Goal: Task Accomplishment & Management: Manage account settings

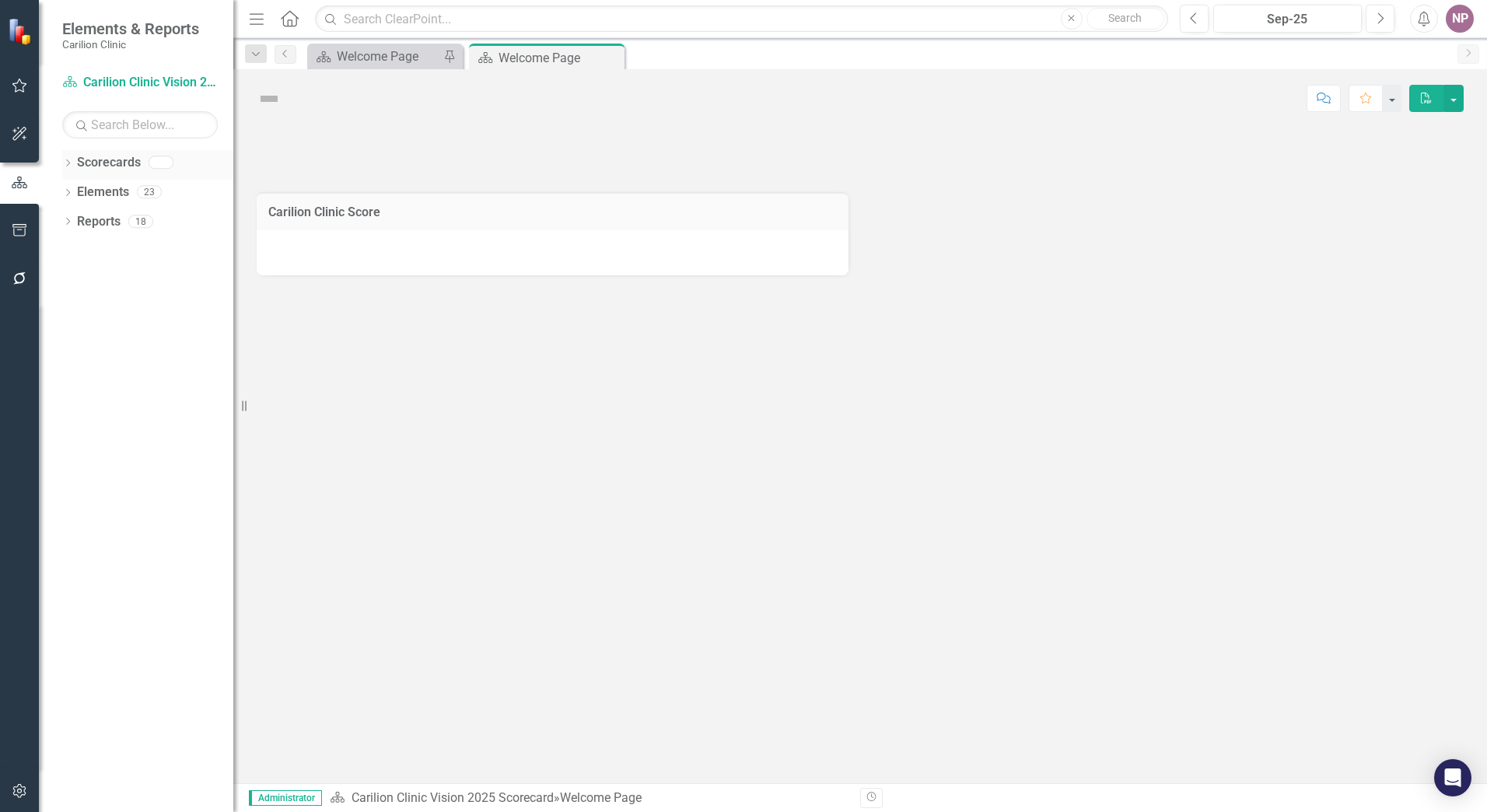
click at [65, 107] on icon "Dropdown" at bounding box center [68, 164] width 11 height 9
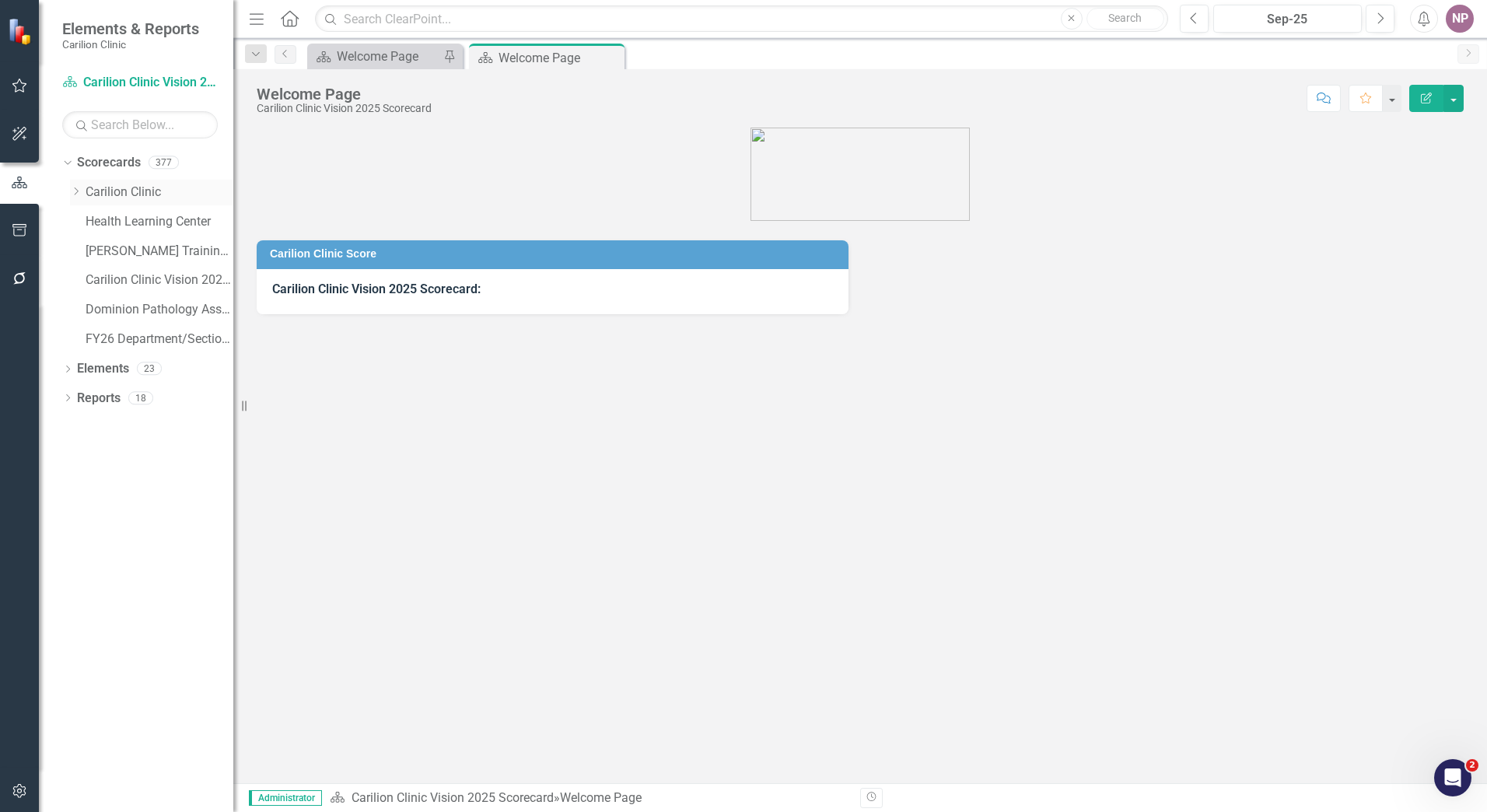
click at [157, 107] on link "Carilion Clinic" at bounding box center [158, 192] width 147 height 18
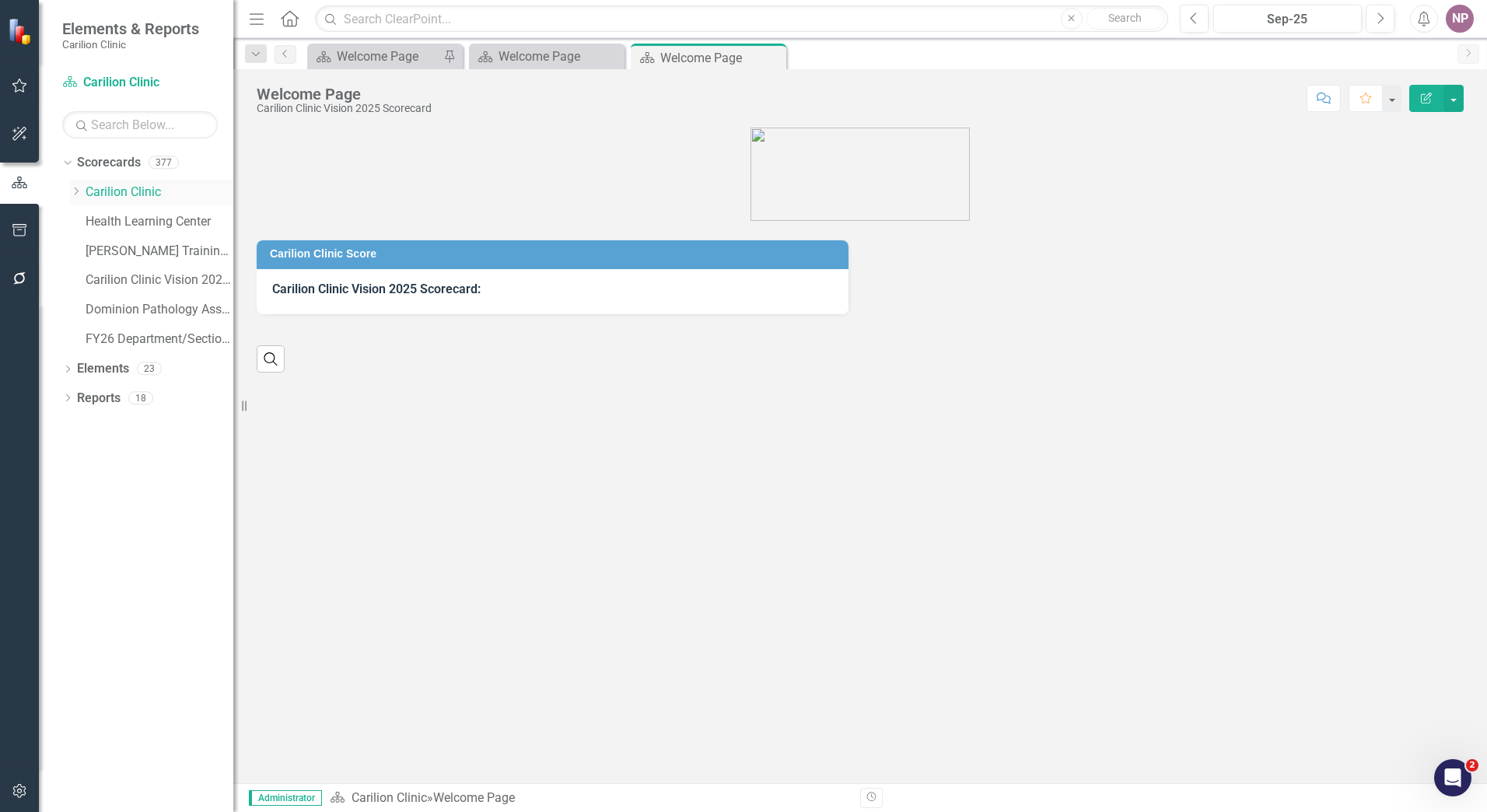
click at [76, 107] on div "Dropdown Carilion Clinic" at bounding box center [151, 192] width 163 height 26
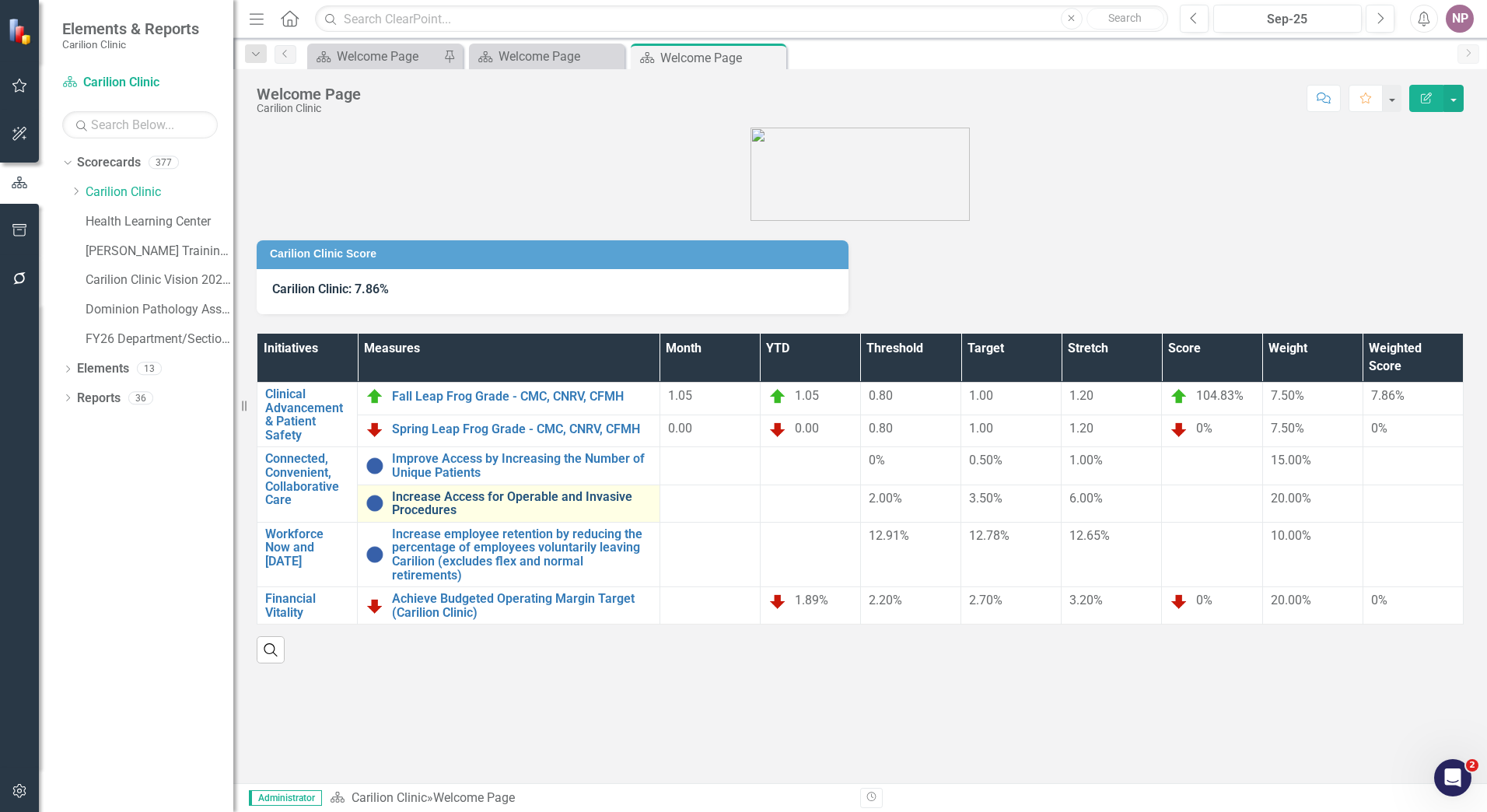
click at [390, 107] on link "Increase Access for Operable and Invasive Procedures" at bounding box center [521, 503] width 259 height 28
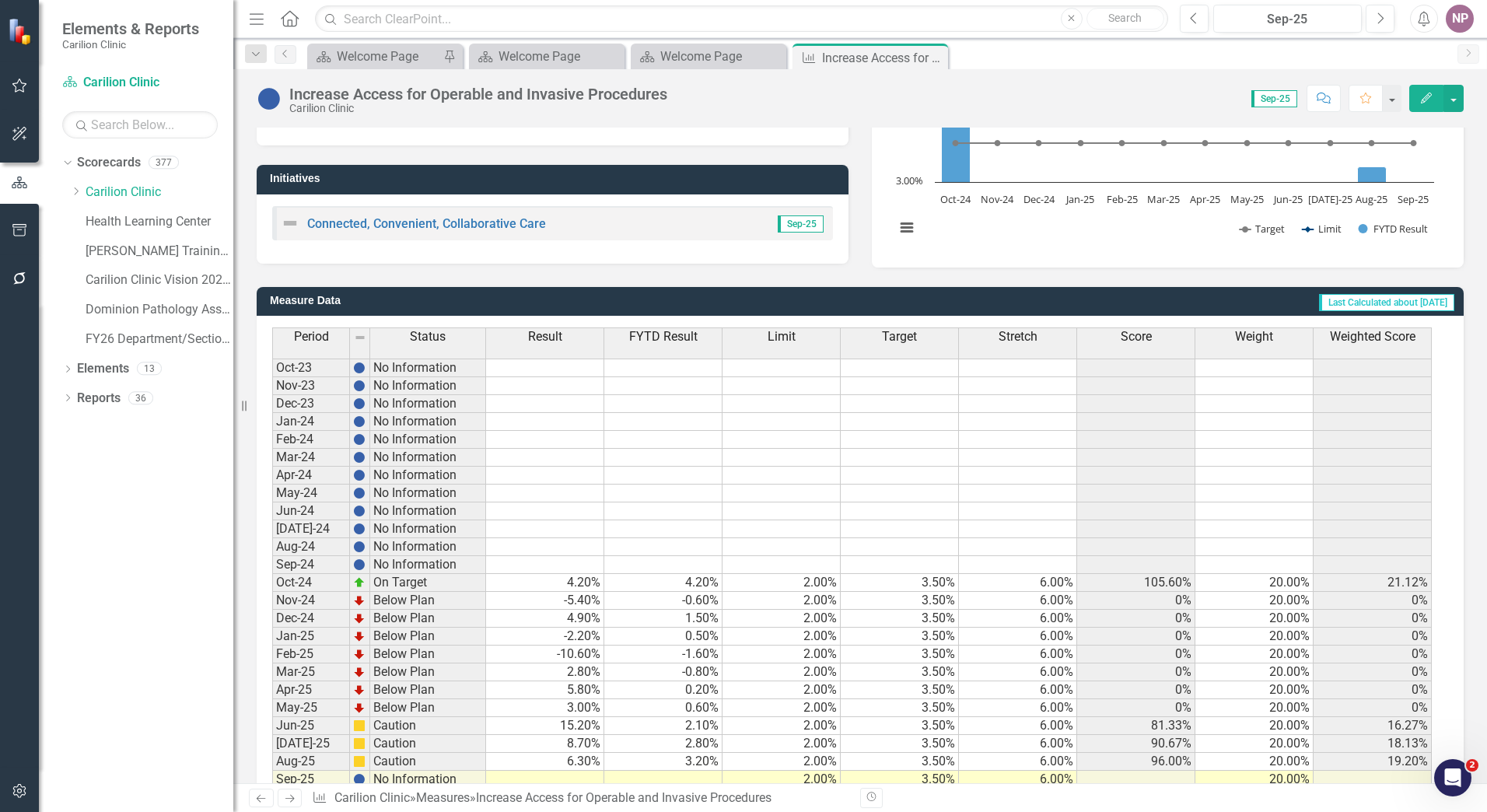
scroll to position [287, 0]
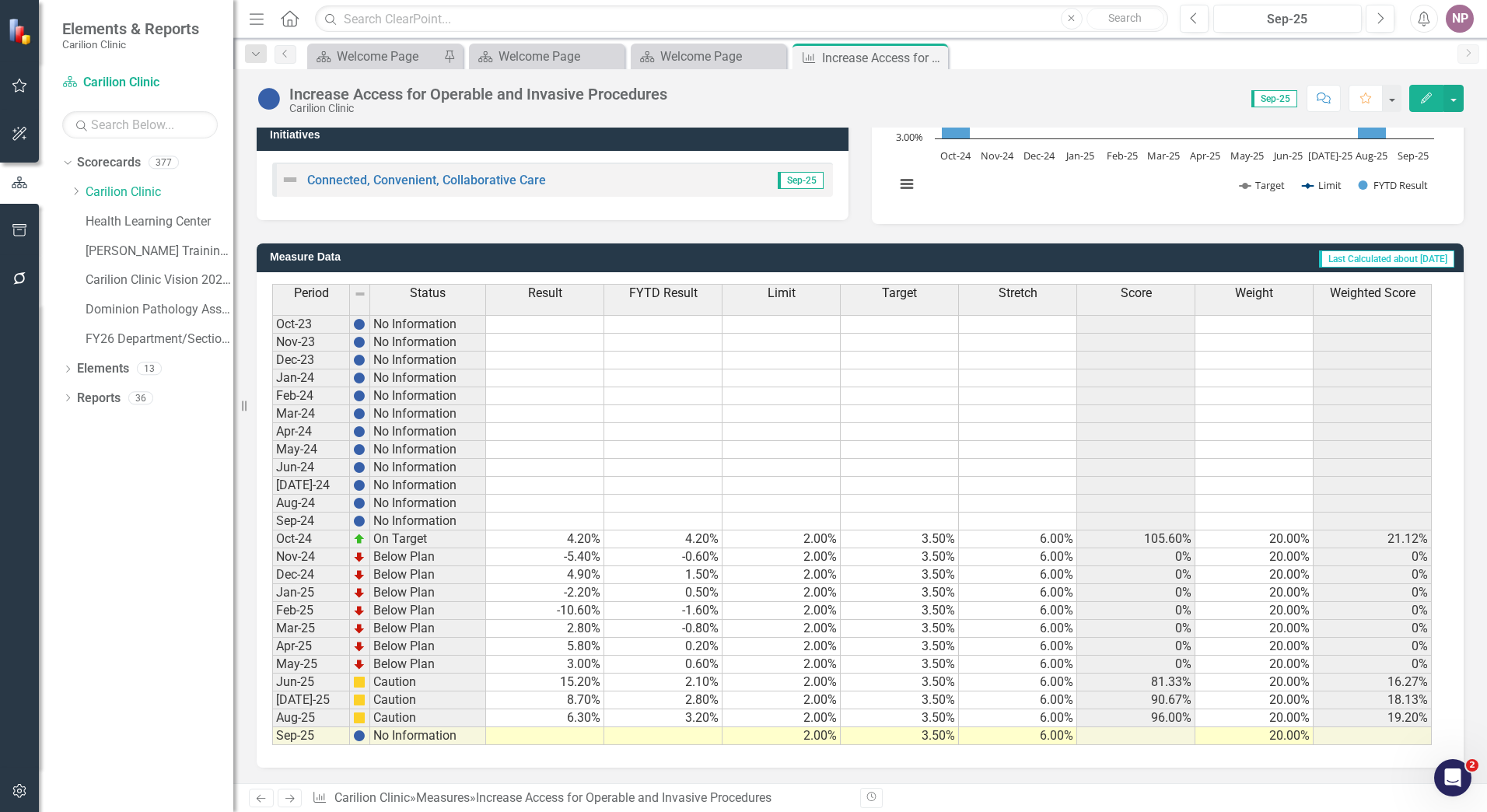
click at [390, 107] on td at bounding box center [545, 736] width 118 height 18
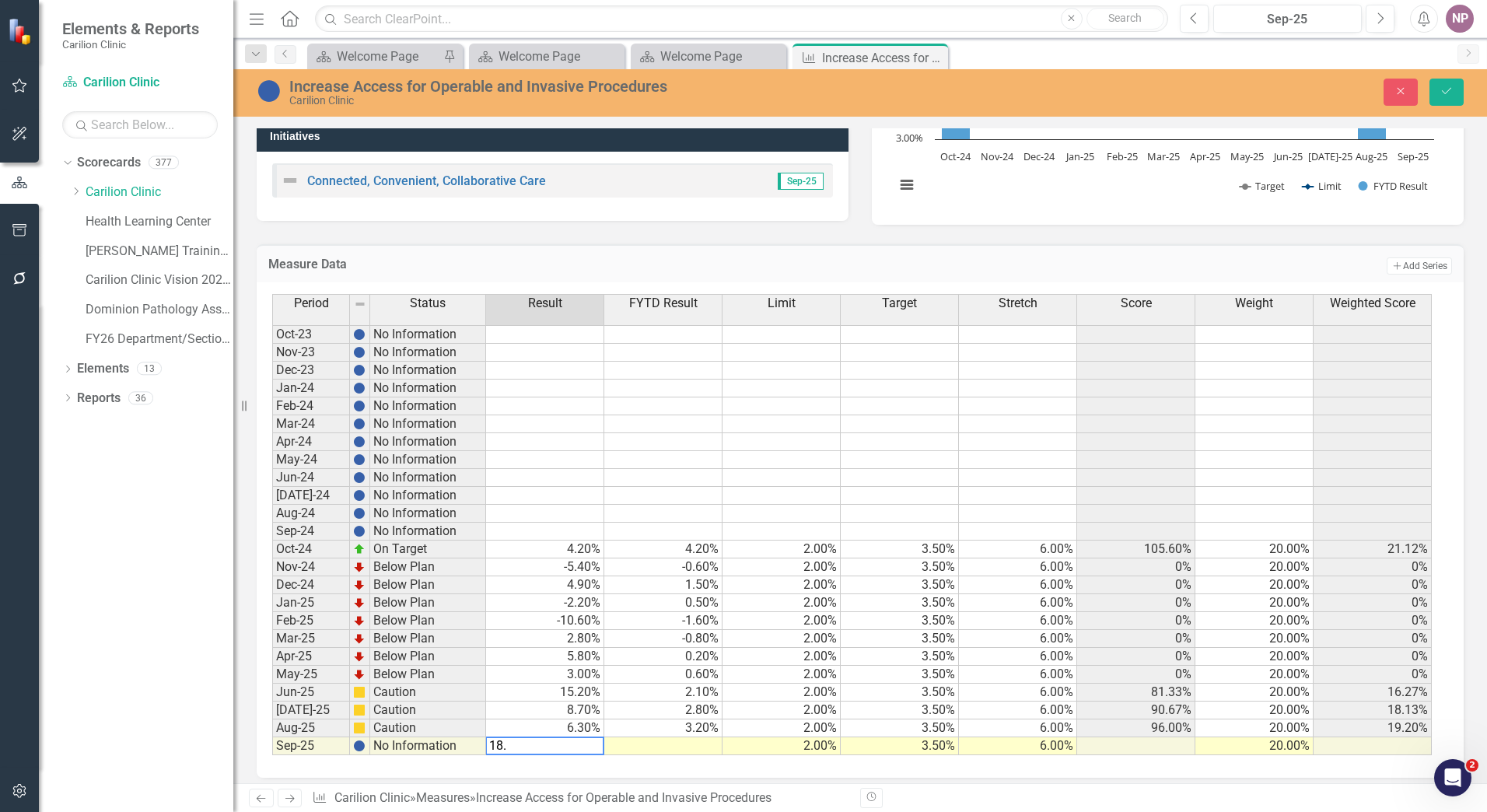
type textarea "18.9"
type textarea "4.4"
click at [390, 85] on button "Save" at bounding box center [1446, 92] width 34 height 28
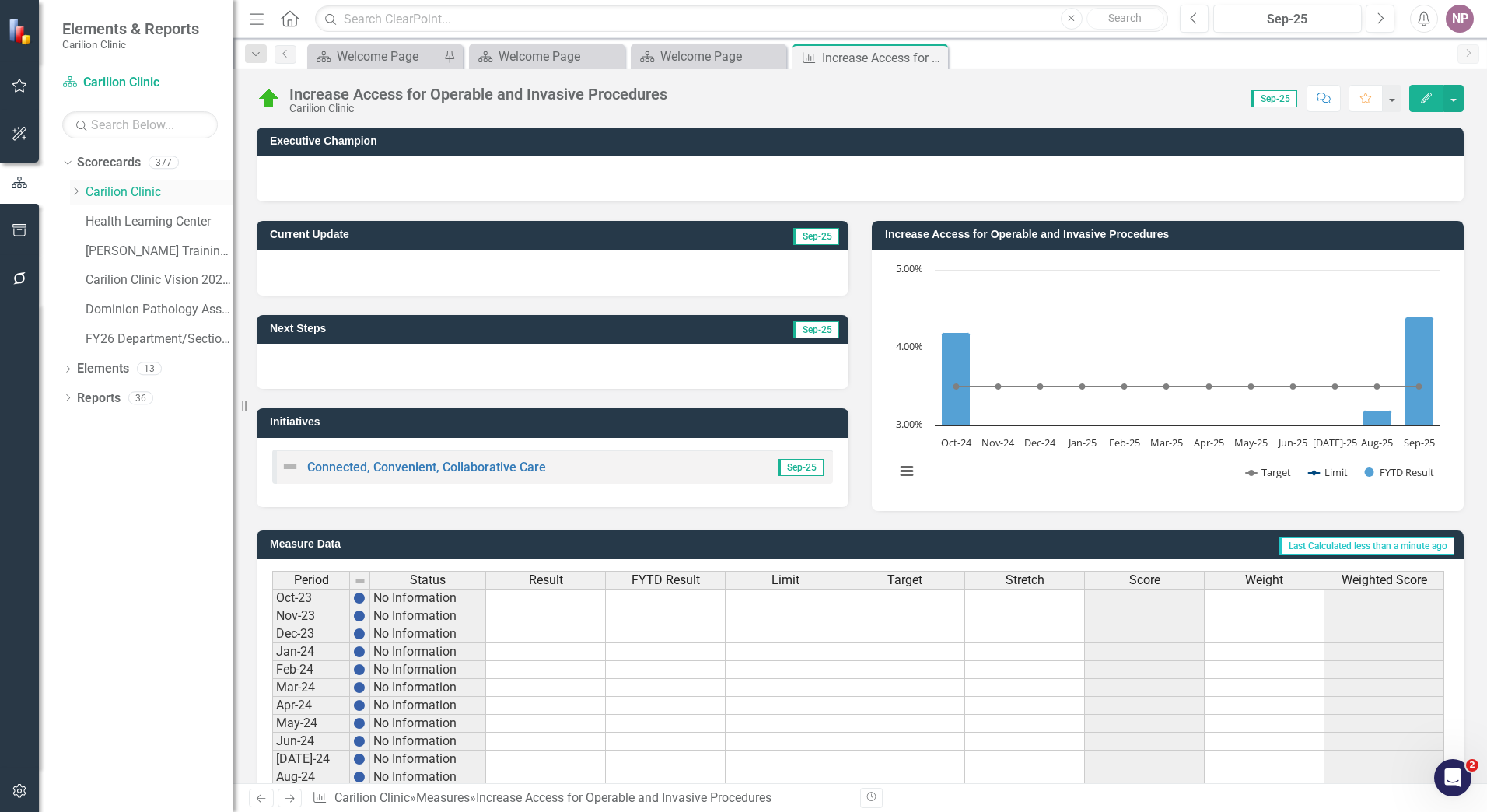
click at [111, 107] on link "Carilion Clinic" at bounding box center [158, 192] width 147 height 18
